Goal: Information Seeking & Learning: Learn about a topic

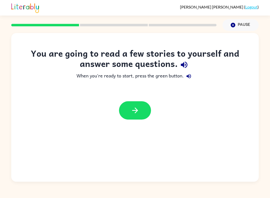
click at [143, 111] on button "button" at bounding box center [135, 110] width 32 height 18
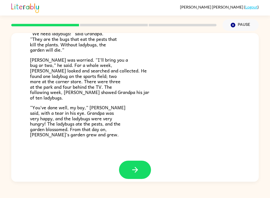
scroll to position [132, 0]
click at [143, 169] on button "button" at bounding box center [135, 170] width 32 height 18
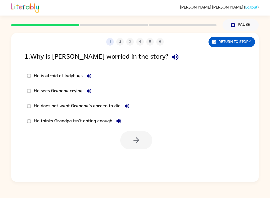
scroll to position [0, 0]
click at [103, 121] on div "He thinks Grandpa isn't eating enough." at bounding box center [79, 121] width 90 height 10
click at [107, 105] on div "He does not want Grandpa’s garden to die." at bounding box center [83, 106] width 98 height 10
click at [134, 137] on icon "button" at bounding box center [136, 140] width 9 height 9
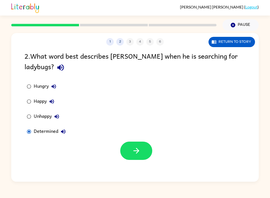
click at [132, 143] on button "button" at bounding box center [136, 150] width 32 height 18
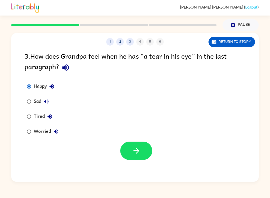
click at [136, 156] on button "button" at bounding box center [136, 150] width 32 height 18
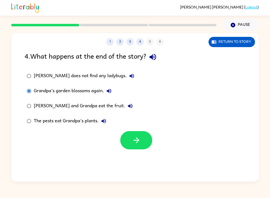
click at [140, 138] on icon "button" at bounding box center [136, 140] width 9 height 9
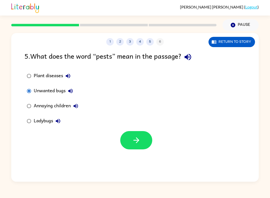
click at [144, 138] on button "button" at bounding box center [136, 140] width 32 height 18
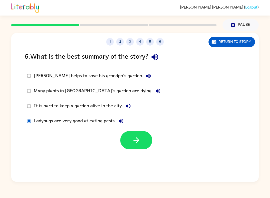
click at [141, 143] on button "button" at bounding box center [136, 140] width 32 height 18
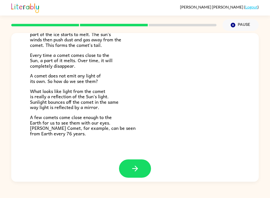
scroll to position [95, 0]
click at [143, 165] on button "button" at bounding box center [135, 168] width 32 height 18
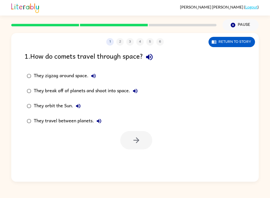
scroll to position [0, 0]
click at [135, 140] on icon "button" at bounding box center [136, 140] width 6 height 6
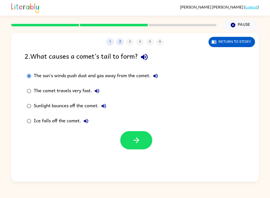
click at [132, 143] on icon "button" at bounding box center [136, 140] width 9 height 9
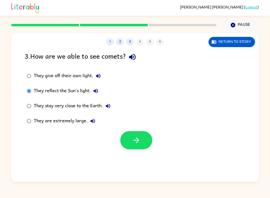
click at [138, 139] on icon "button" at bounding box center [136, 140] width 6 height 6
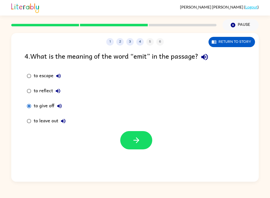
click at [141, 148] on button "button" at bounding box center [136, 140] width 32 height 18
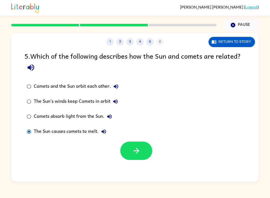
click at [138, 151] on icon "button" at bounding box center [136, 150] width 9 height 9
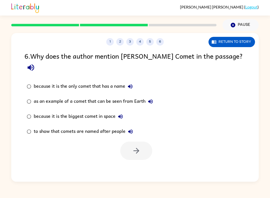
click at [150, 96] on button "as an example of a comet that can be seen from Earth" at bounding box center [151, 101] width 10 height 10
click at [144, 96] on div "as an example of a comet that can be seen from Earth" at bounding box center [95, 101] width 122 height 10
click at [58, 126] on div "to show that comets are named after people" at bounding box center [85, 131] width 102 height 10
click at [108, 126] on div "to show that comets are named after people" at bounding box center [85, 131] width 102 height 10
click at [111, 96] on div "as an example of a comet that can be seen from Earth" at bounding box center [95, 101] width 122 height 10
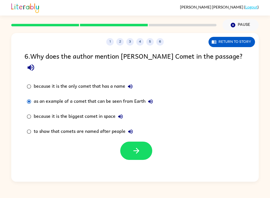
click at [88, 126] on label "to show that comets are named after people" at bounding box center [90, 131] width 136 height 15
click at [102, 96] on div "as an example of a comet that can be seen from Earth" at bounding box center [95, 101] width 122 height 10
click at [141, 141] on button "button" at bounding box center [136, 150] width 32 height 18
